Goal: Task Accomplishment & Management: Complete application form

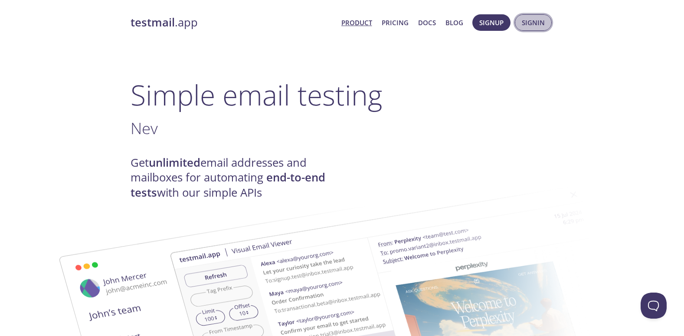
click at [533, 23] on span "Signin" at bounding box center [533, 22] width 23 height 11
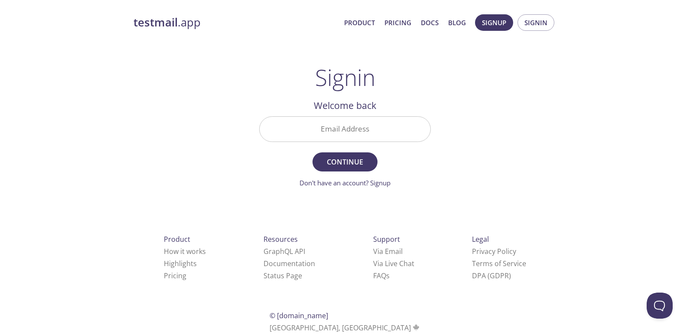
click at [399, 124] on input "Email Address" at bounding box center [345, 129] width 171 height 25
type input "[EMAIL_ADDRESS][DOMAIN_NAME]"
click at [340, 166] on span "Continue" at bounding box center [345, 162] width 46 height 12
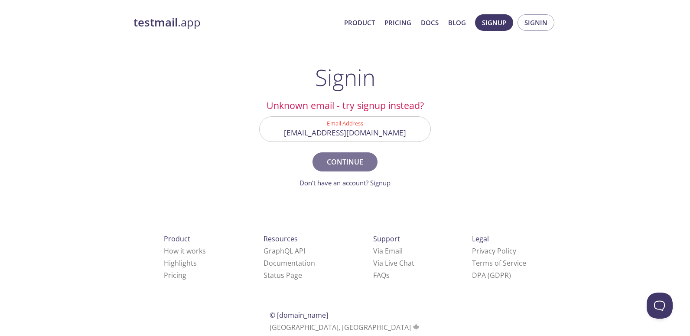
click at [340, 161] on span "Continue" at bounding box center [345, 162] width 46 height 12
click at [337, 166] on span "Continue" at bounding box center [345, 162] width 46 height 12
click at [337, 162] on span "Continue" at bounding box center [345, 162] width 46 height 12
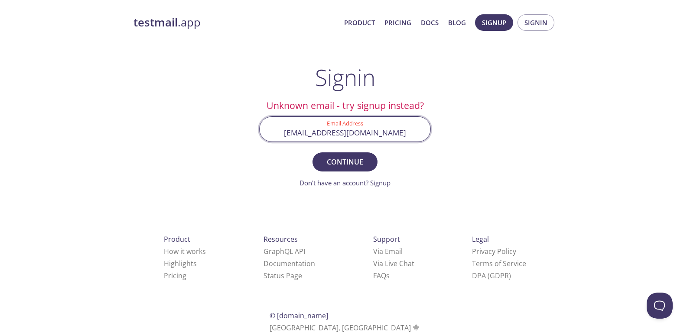
click at [407, 129] on input "[EMAIL_ADDRESS][DOMAIN_NAME]" at bounding box center [345, 129] width 171 height 25
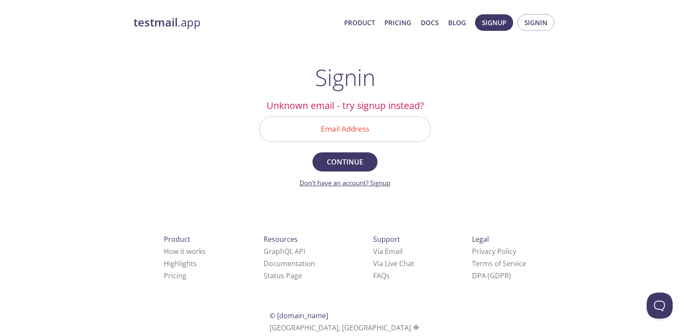
click at [304, 181] on link "Don't have an account? Signup" at bounding box center [345, 182] width 91 height 9
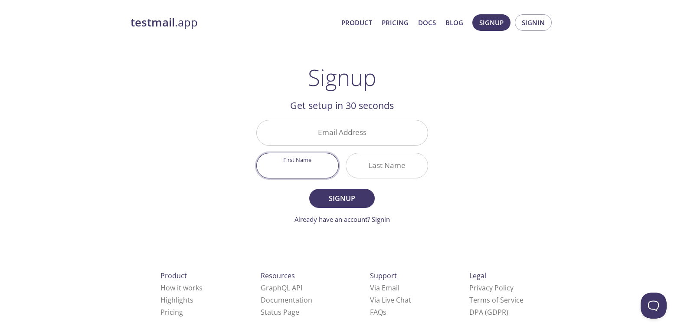
click at [308, 167] on input "First Name" at bounding box center [298, 165] width 82 height 25
type input "[PERSON_NAME]"
click at [368, 166] on input "Last Name" at bounding box center [387, 165] width 82 height 25
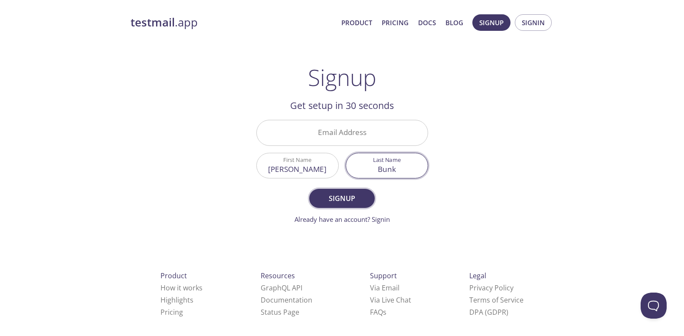
type input "Bunk"
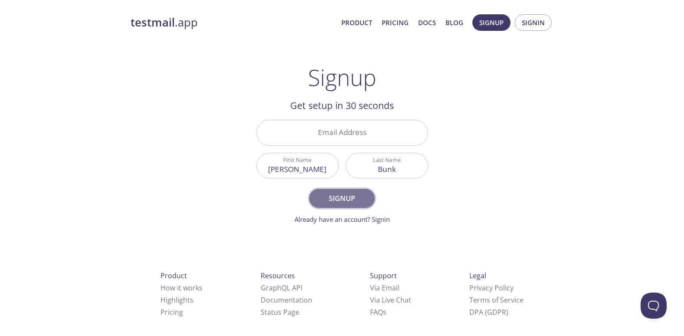
click at [339, 198] on span "Signup" at bounding box center [342, 198] width 46 height 12
drag, startPoint x: 339, startPoint y: 198, endPoint x: 332, endPoint y: 200, distance: 7.6
drag, startPoint x: 332, startPoint y: 200, endPoint x: 298, endPoint y: 202, distance: 33.9
drag, startPoint x: 298, startPoint y: 202, endPoint x: 239, endPoint y: 194, distance: 59.1
drag, startPoint x: 239, startPoint y: 194, endPoint x: 125, endPoint y: 193, distance: 114.5
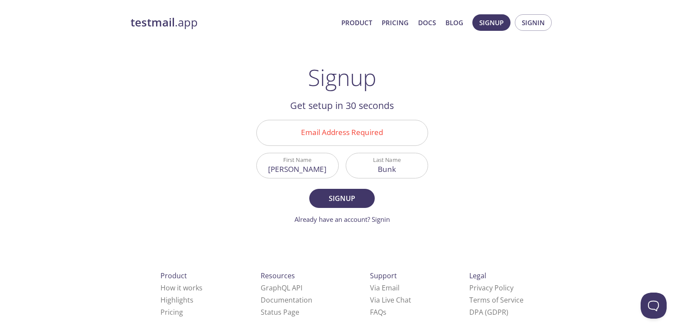
drag, startPoint x: 125, startPoint y: 193, endPoint x: 464, endPoint y: 144, distance: 342.7
drag, startPoint x: 464, startPoint y: 144, endPoint x: 357, endPoint y: 131, distance: 107.5
click at [357, 131] on input "Email Address Required" at bounding box center [342, 132] width 171 height 25
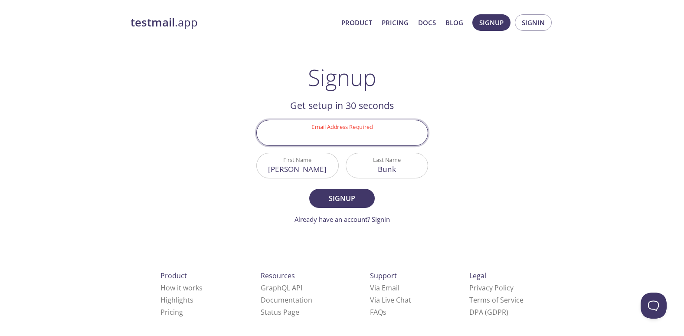
type input "[EMAIL_ADDRESS][DOMAIN_NAME]"
click at [344, 196] on span "Signup" at bounding box center [342, 198] width 46 height 12
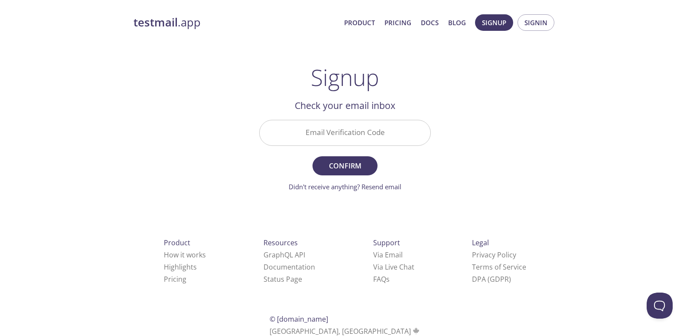
click at [402, 134] on input "Email Verification Code" at bounding box center [345, 132] width 171 height 25
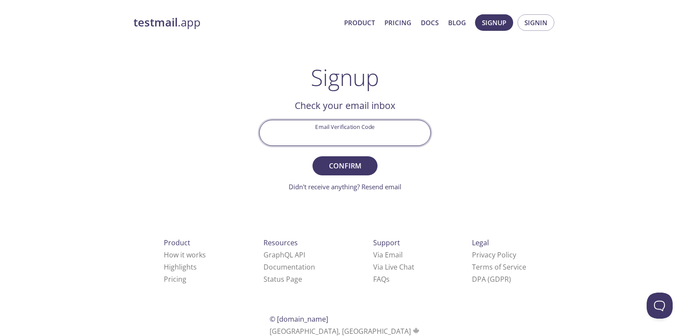
type input "[EMAIL_ADDRESS][DOMAIN_NAME]"
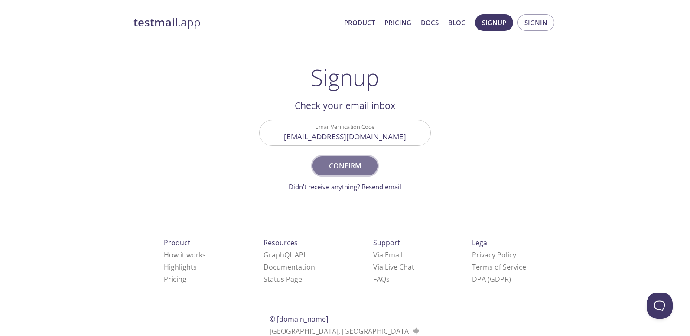
click at [337, 168] on span "Confirm" at bounding box center [345, 166] width 46 height 12
drag, startPoint x: 337, startPoint y: 166, endPoint x: 309, endPoint y: 170, distance: 28.1
click at [309, 170] on form "Invalid Email Verification Code [EMAIL_ADDRESS][DOMAIN_NAME] Confirm Didn't rec…" at bounding box center [345, 156] width 172 height 72
click at [352, 163] on span "Confirm" at bounding box center [345, 166] width 46 height 12
